Goal: Navigation & Orientation: Understand site structure

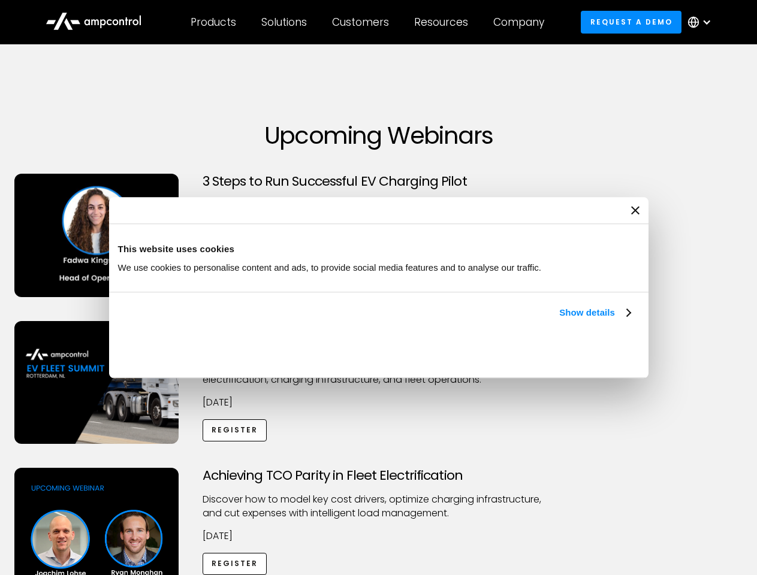
click at [559, 320] on link "Show details" at bounding box center [594, 313] width 71 height 14
click at [0, 0] on div "Necessary cookies help make a website usable by enabling basic functions like p…" at bounding box center [0, 0] width 0 height 0
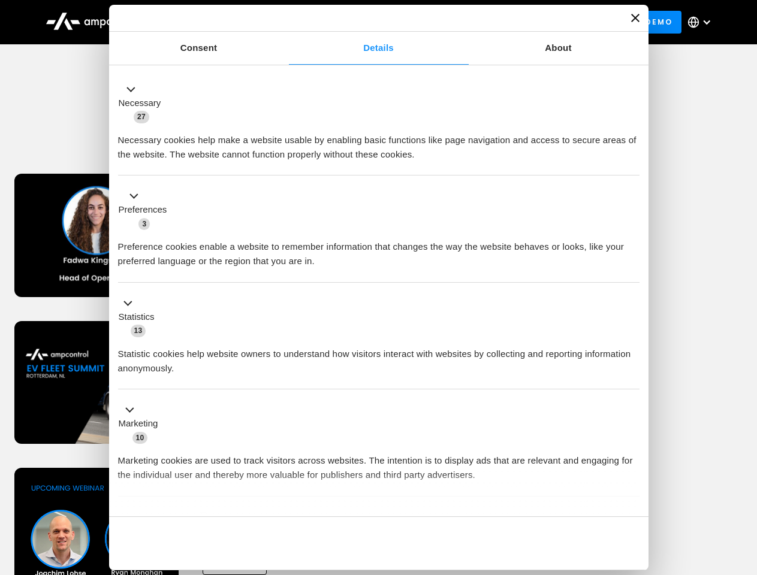
click at [369, 22] on div "Customers" at bounding box center [360, 22] width 57 height 13
click at [213, 22] on div "Products" at bounding box center [214, 22] width 46 height 13
click at [285, 22] on div "Solutions" at bounding box center [284, 22] width 46 height 13
click at [363, 22] on div "Customers" at bounding box center [360, 22] width 57 height 13
click at [444, 22] on div "Resources" at bounding box center [441, 22] width 54 height 13
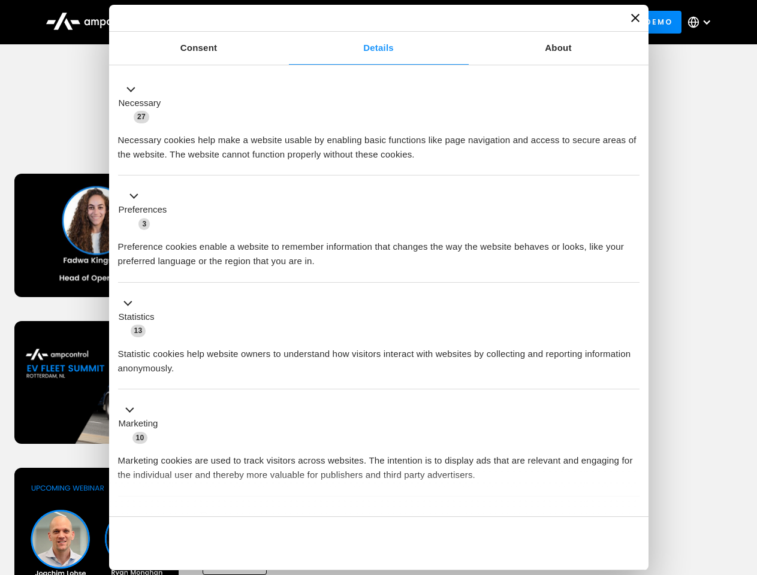
click at [523, 22] on div "Company" at bounding box center [518, 22] width 51 height 13
click at [702, 22] on div at bounding box center [707, 22] width 10 height 10
